Goal: Task Accomplishment & Management: Use online tool/utility

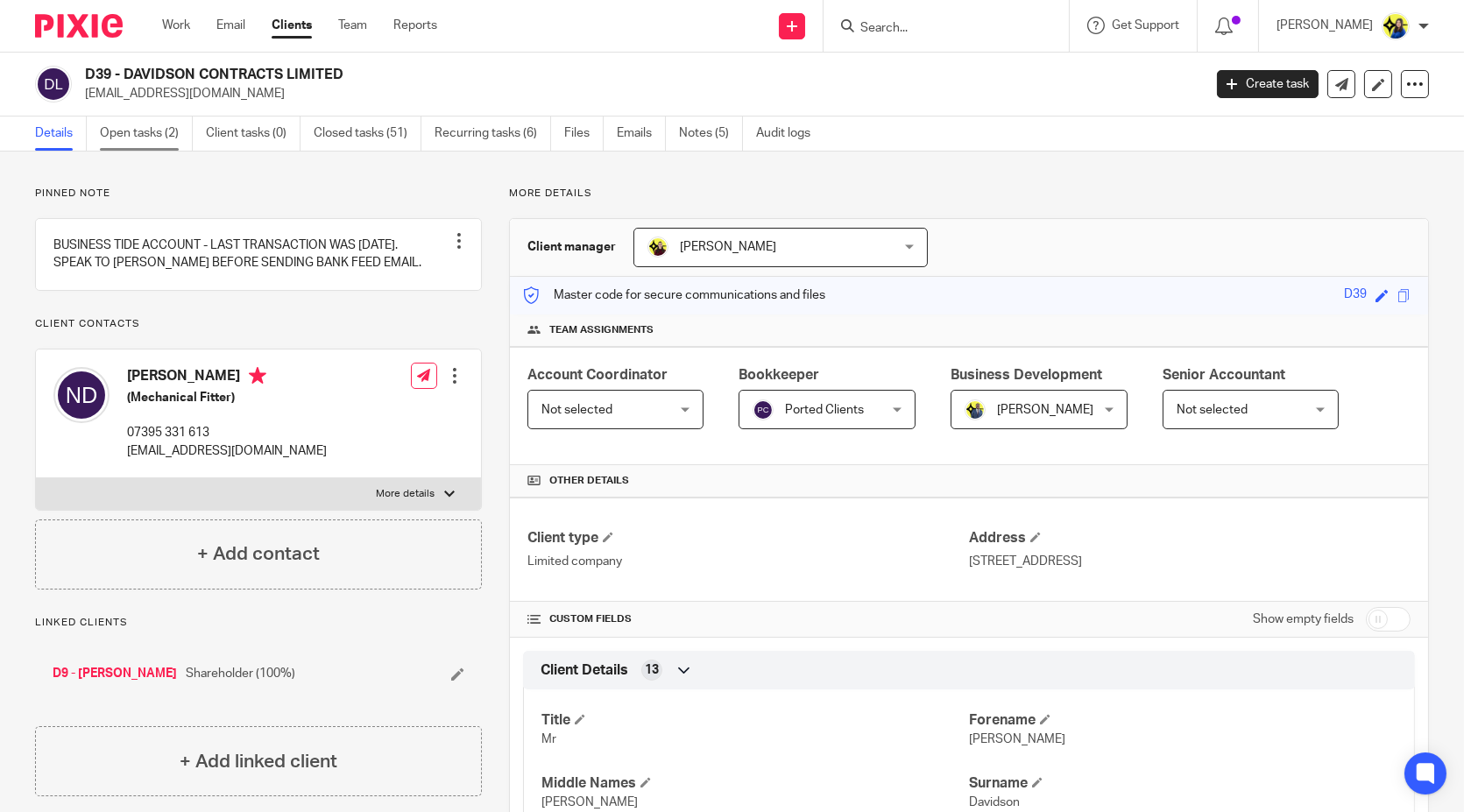
click at [146, 136] on link "Open tasks (2)" at bounding box center [147, 133] width 93 height 34
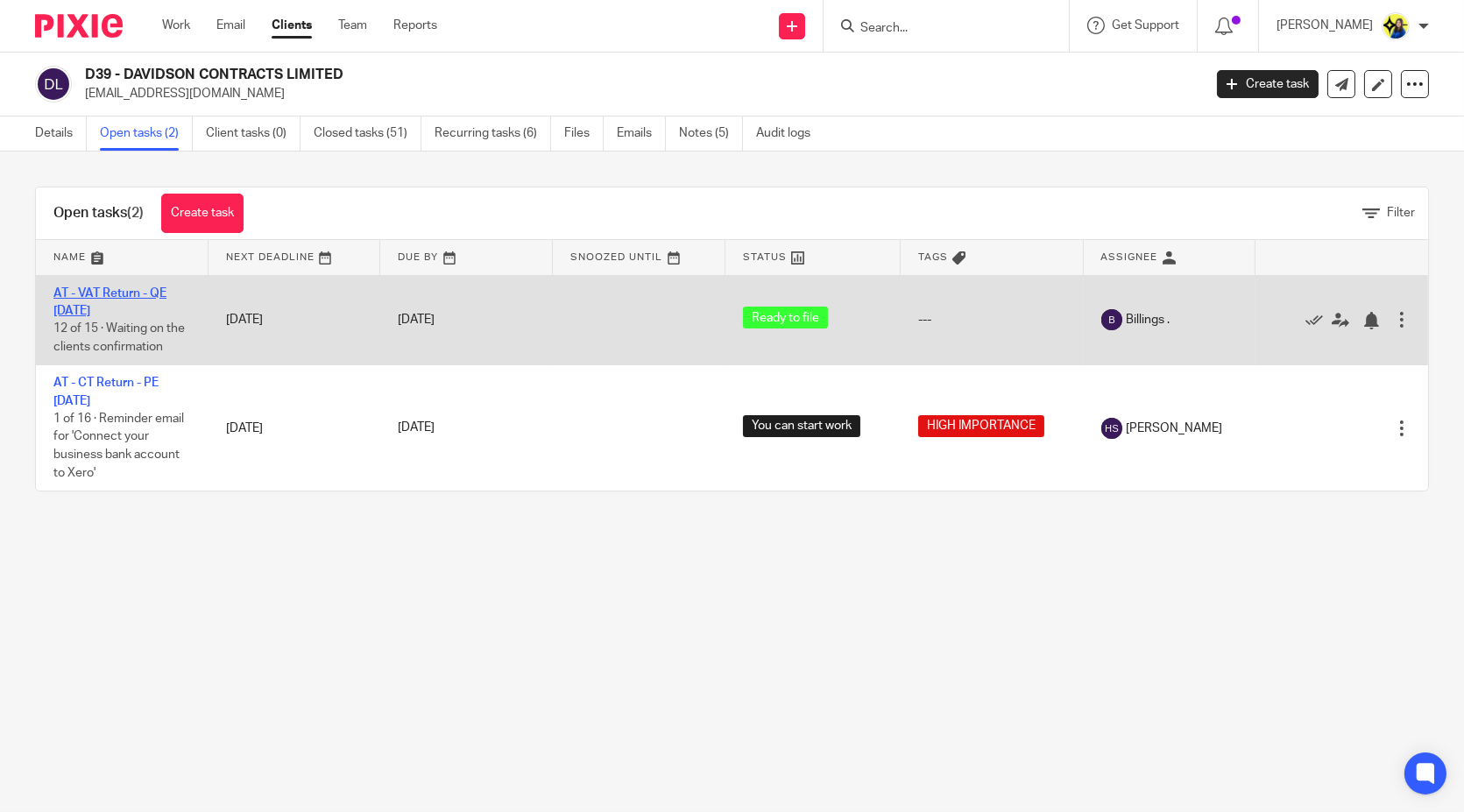
click at [104, 289] on link "AT - VAT Return - QE [DATE]" at bounding box center [110, 301] width 113 height 30
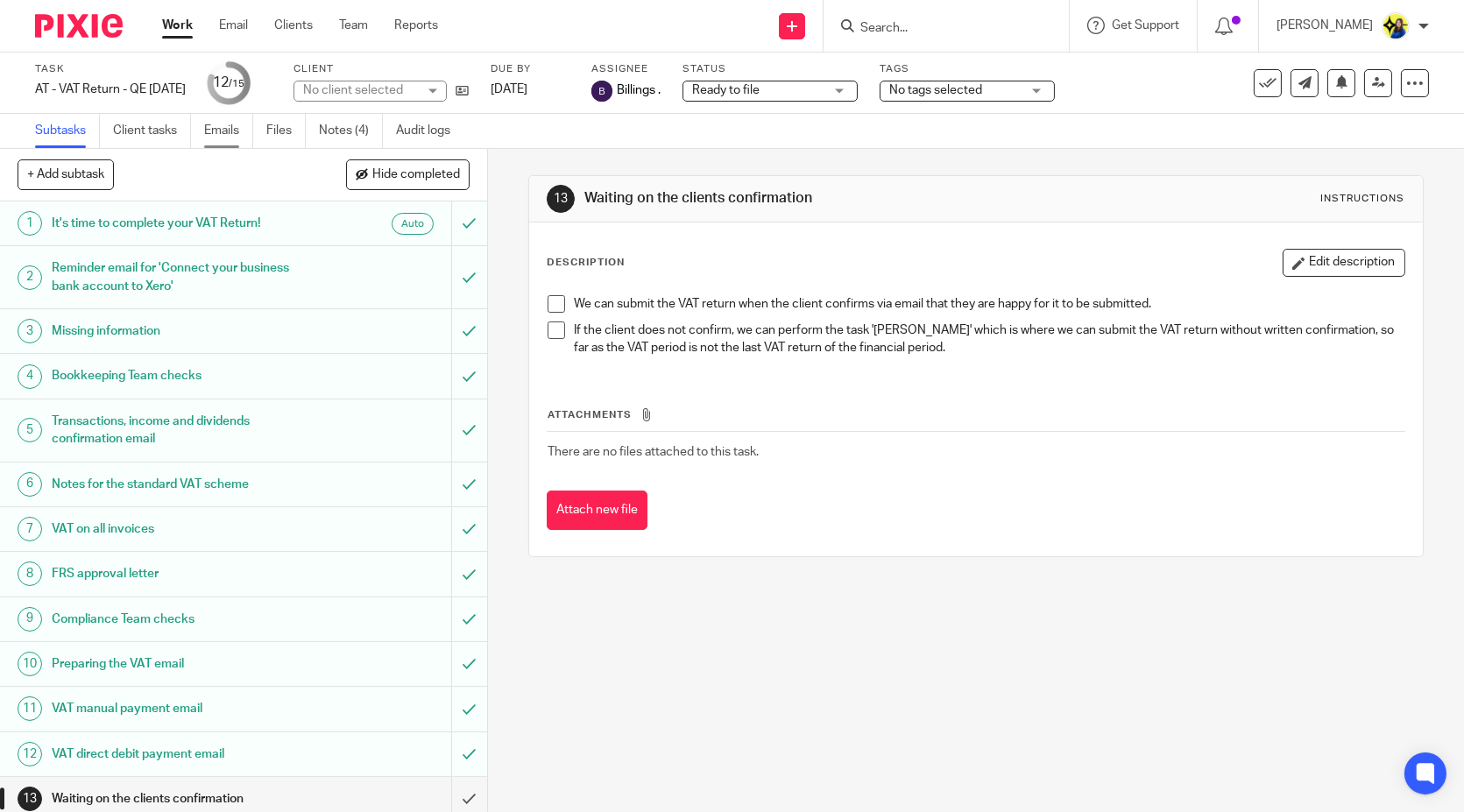
click at [236, 131] on link "Emails" at bounding box center [228, 131] width 49 height 34
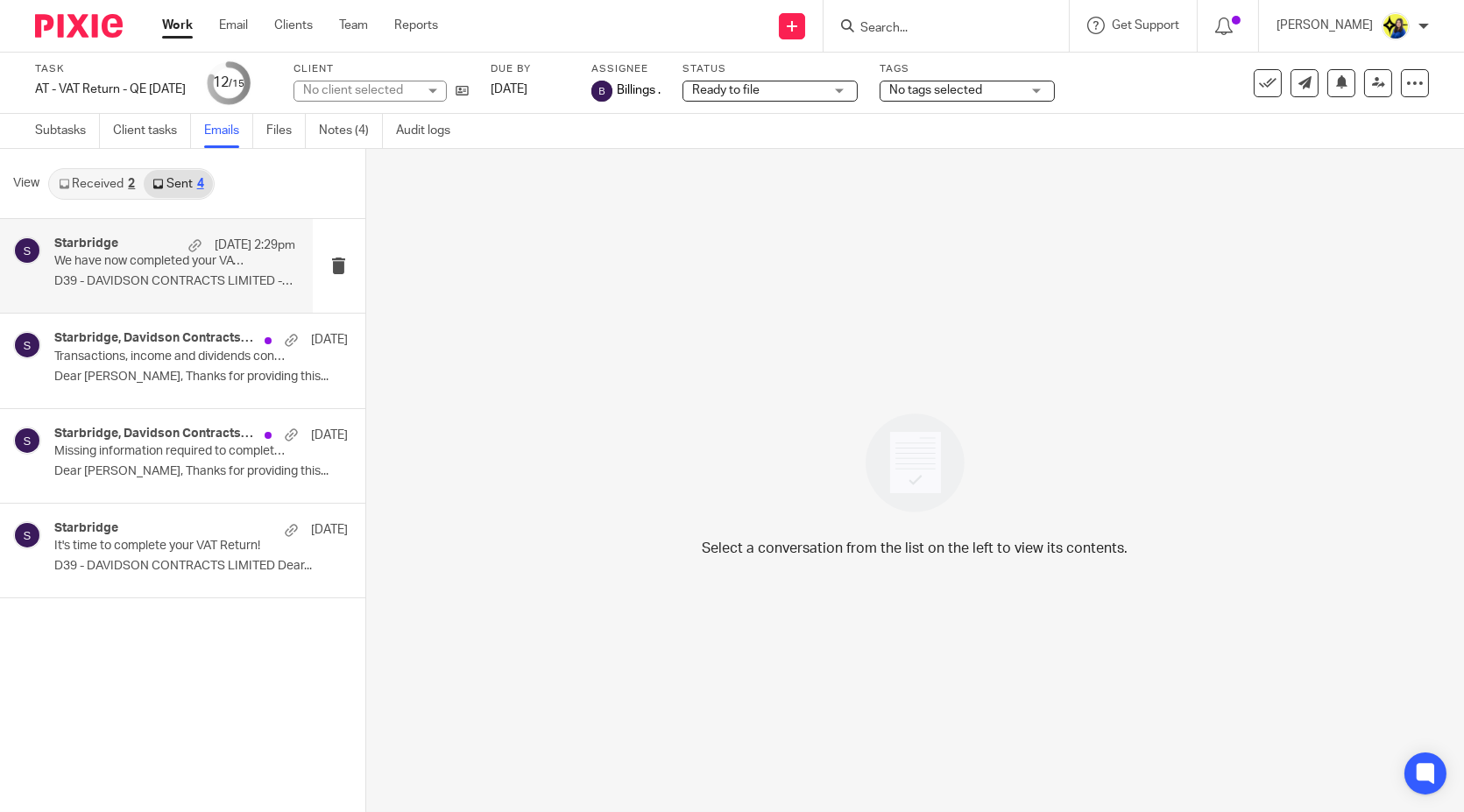
click at [159, 236] on div "Starbridge 10 Oct 2:29pm" at bounding box center [174, 245] width 241 height 18
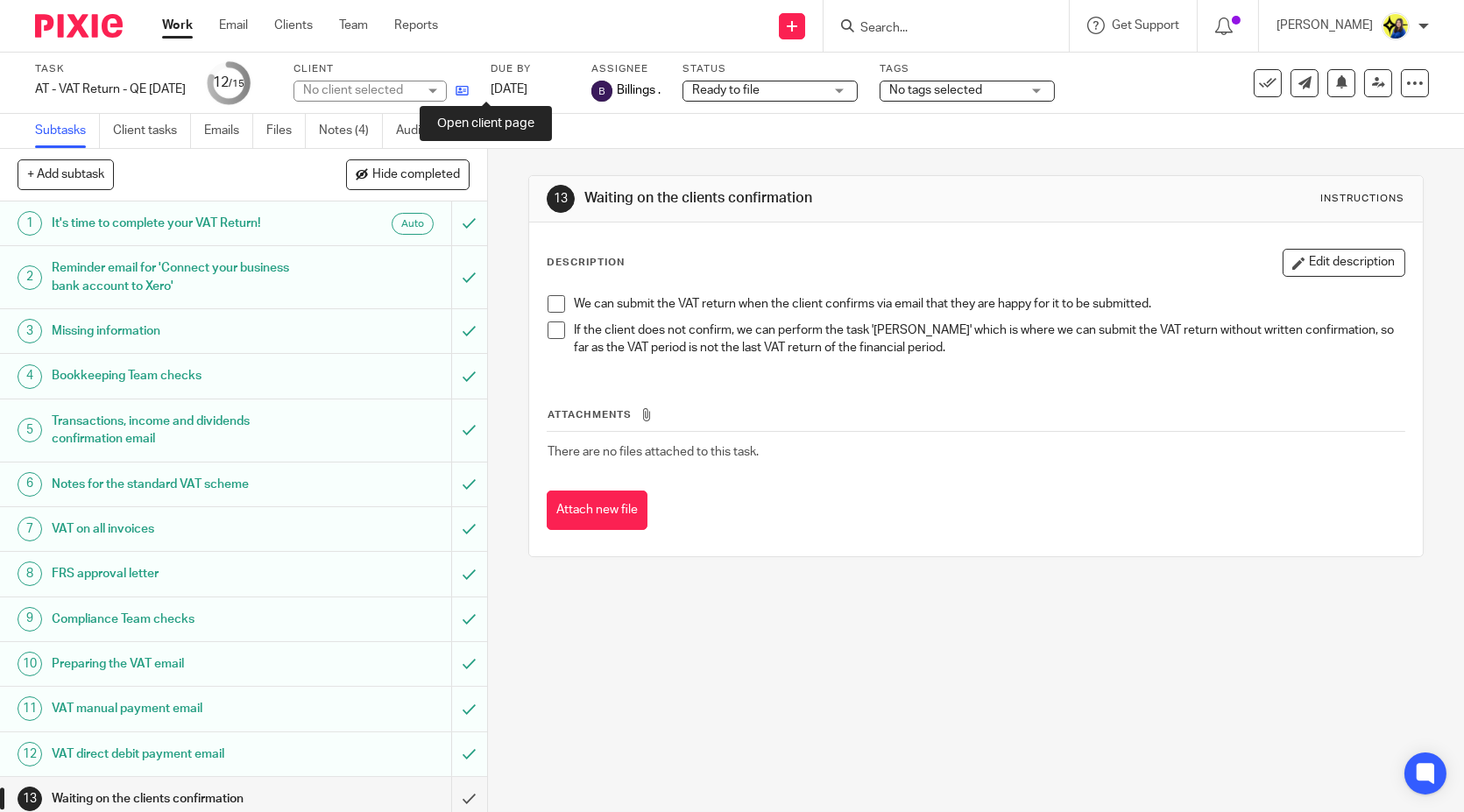
click at [469, 89] on icon at bounding box center [461, 90] width 13 height 13
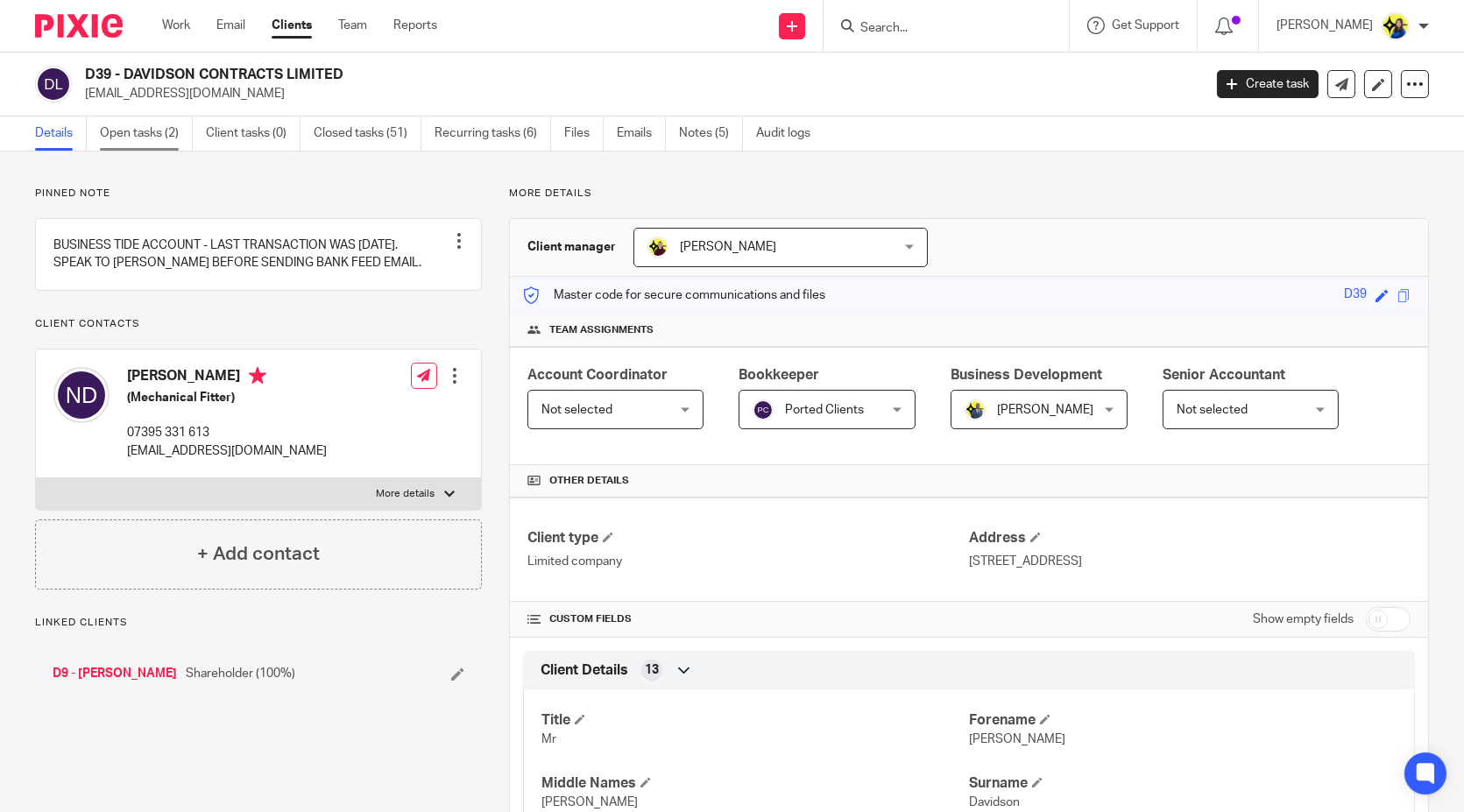
drag, startPoint x: 0, startPoint y: 0, endPoint x: 169, endPoint y: 133, distance: 215.1
click at [169, 133] on link "Open tasks (2)" at bounding box center [147, 133] width 93 height 34
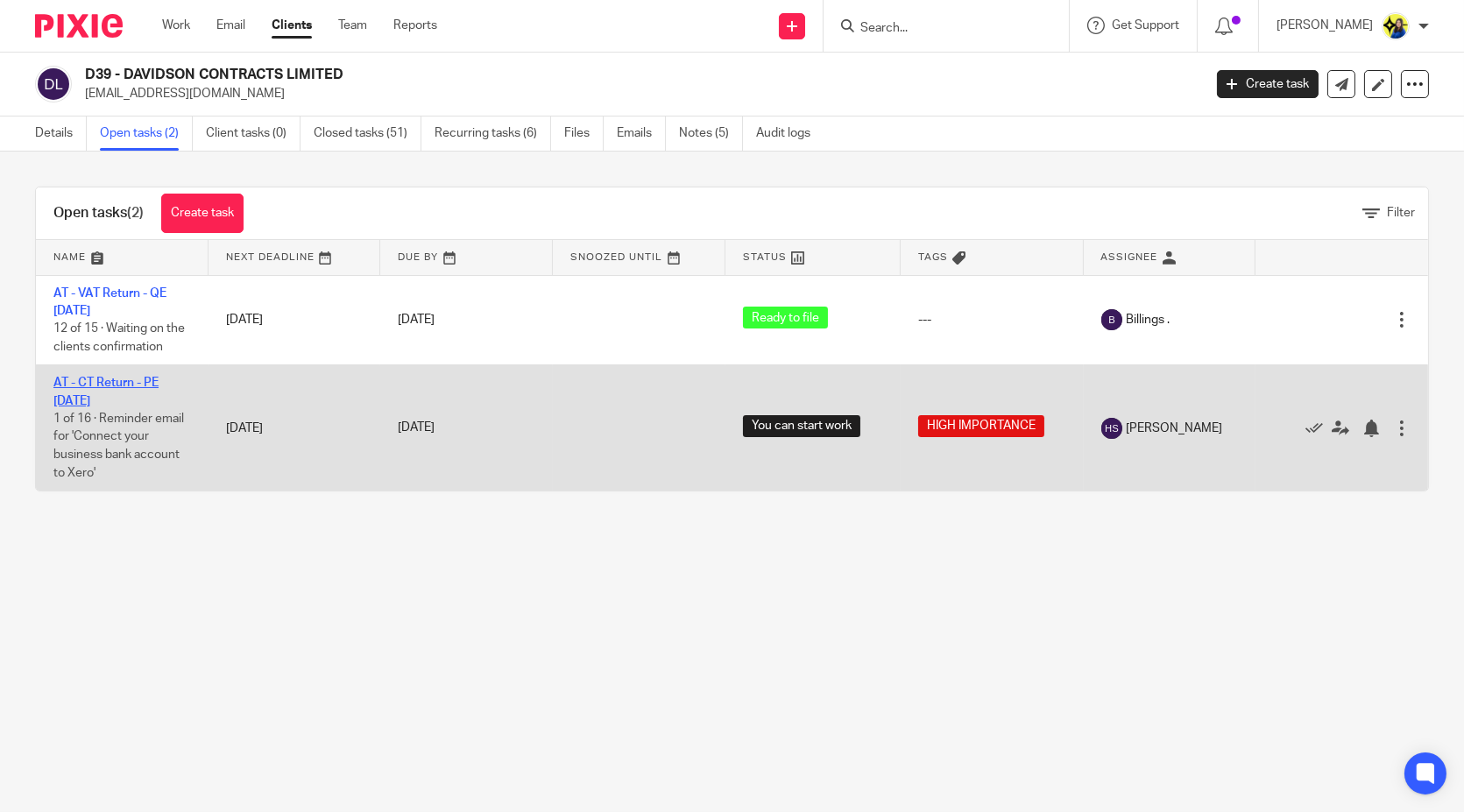
click at [94, 376] on link "AT - CT Return - PE [DATE]" at bounding box center [106, 391] width 106 height 30
